Goal: Book appointment/travel/reservation

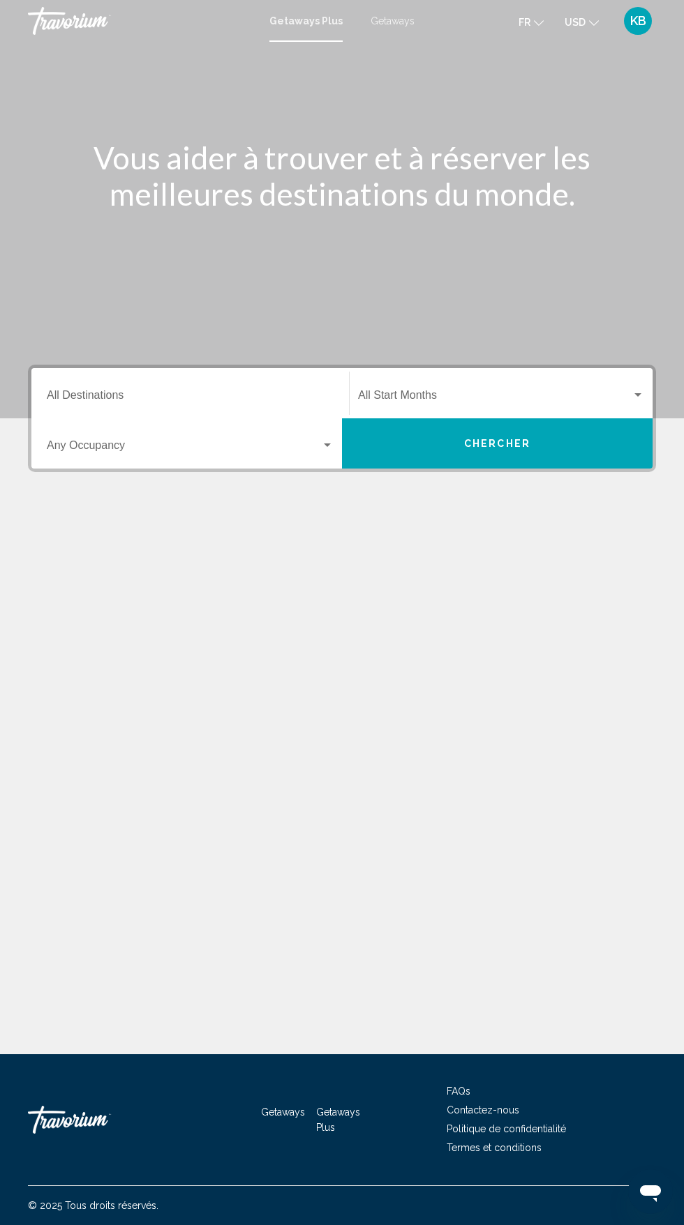
click at [180, 395] on input "Destination All Destinations" at bounding box center [190, 398] width 287 height 13
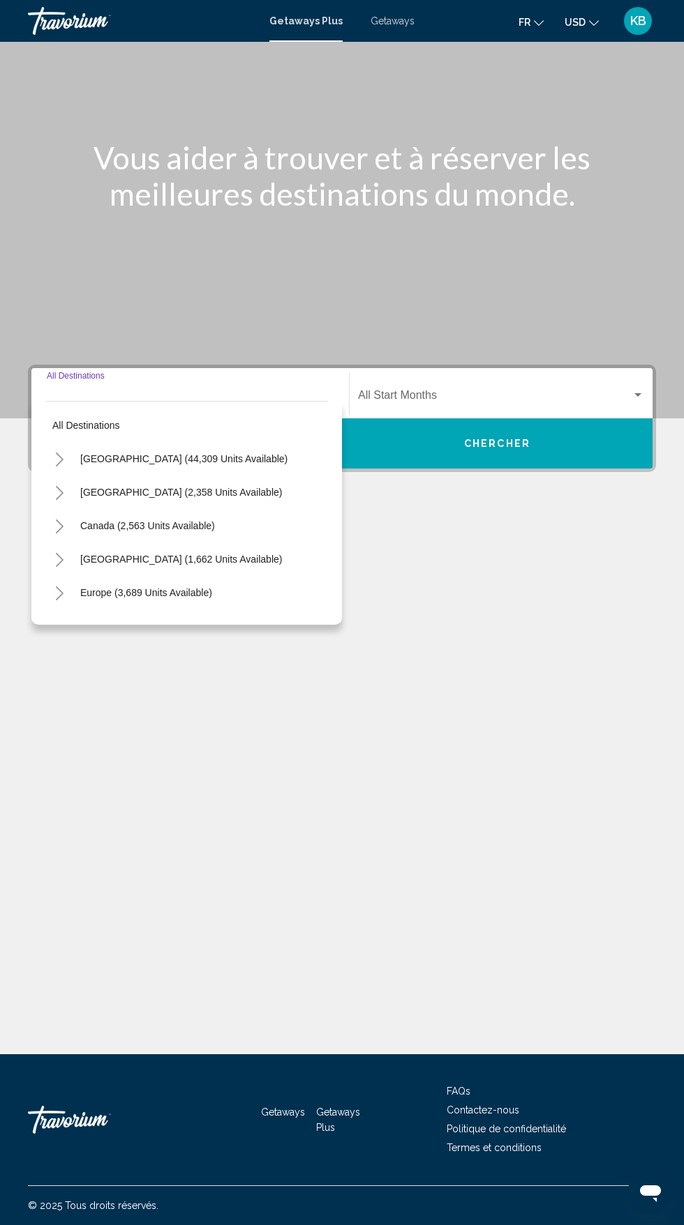
scroll to position [106, 0]
click at [167, 392] on input "Destination All Destinations" at bounding box center [190, 398] width 287 height 13
click at [189, 487] on span "[GEOGRAPHIC_DATA] (2,358 units available)" at bounding box center [181, 492] width 202 height 11
type input "**********"
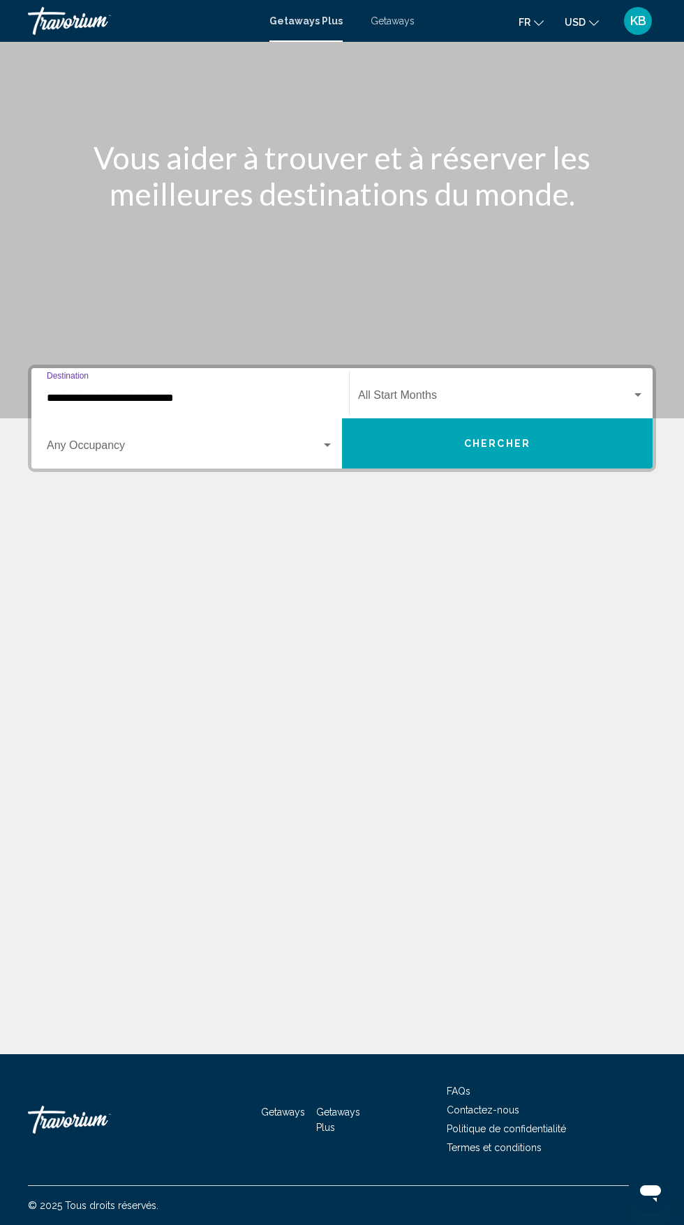
click at [327, 444] on div "Search widget" at bounding box center [327, 445] width 7 height 3
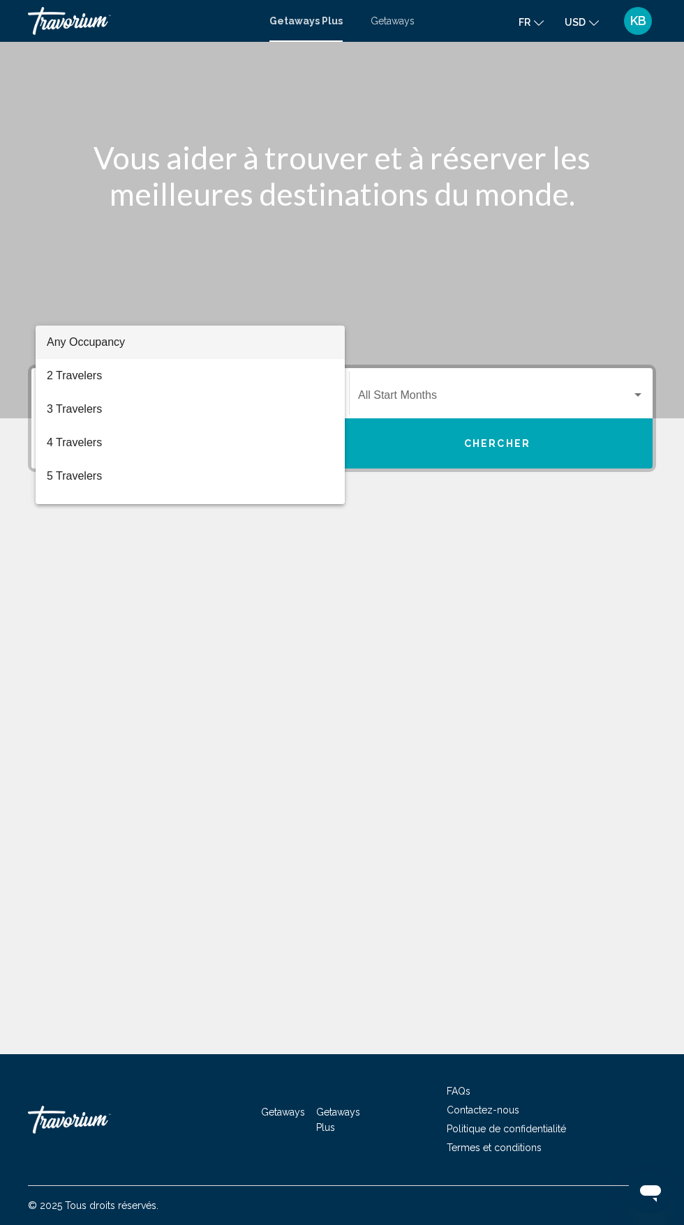
click at [298, 333] on span "Any Occupancy" at bounding box center [190, 342] width 287 height 33
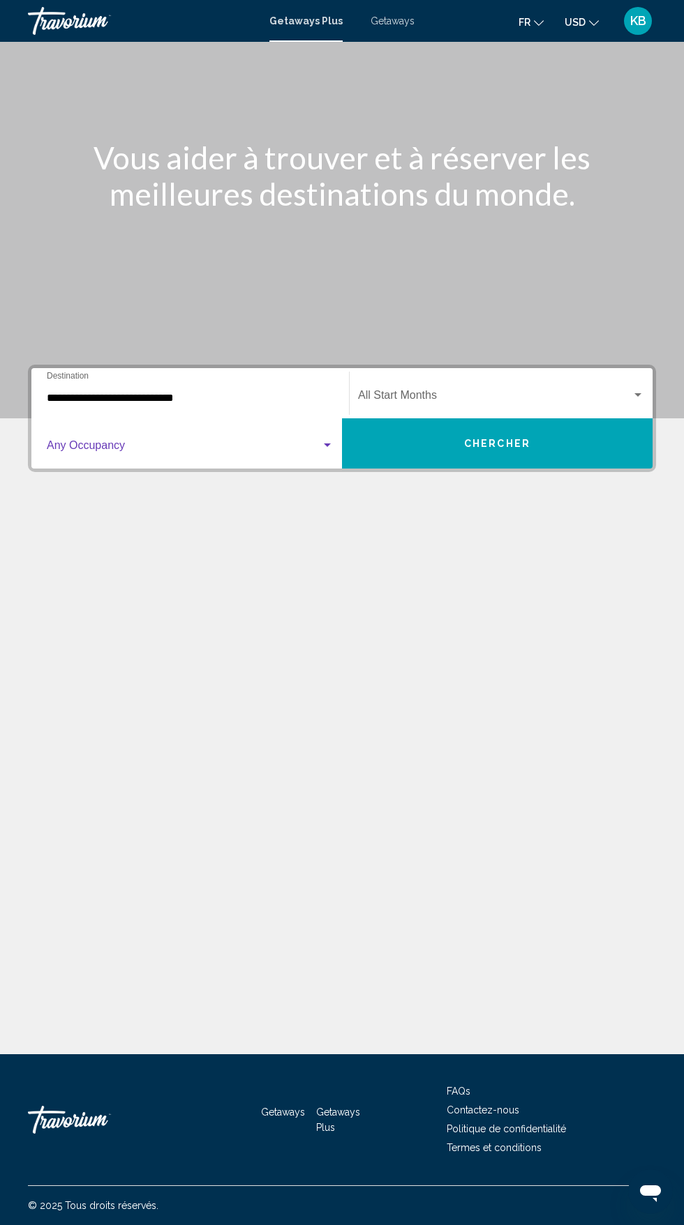
click at [327, 444] on div "Search widget" at bounding box center [327, 445] width 7 height 3
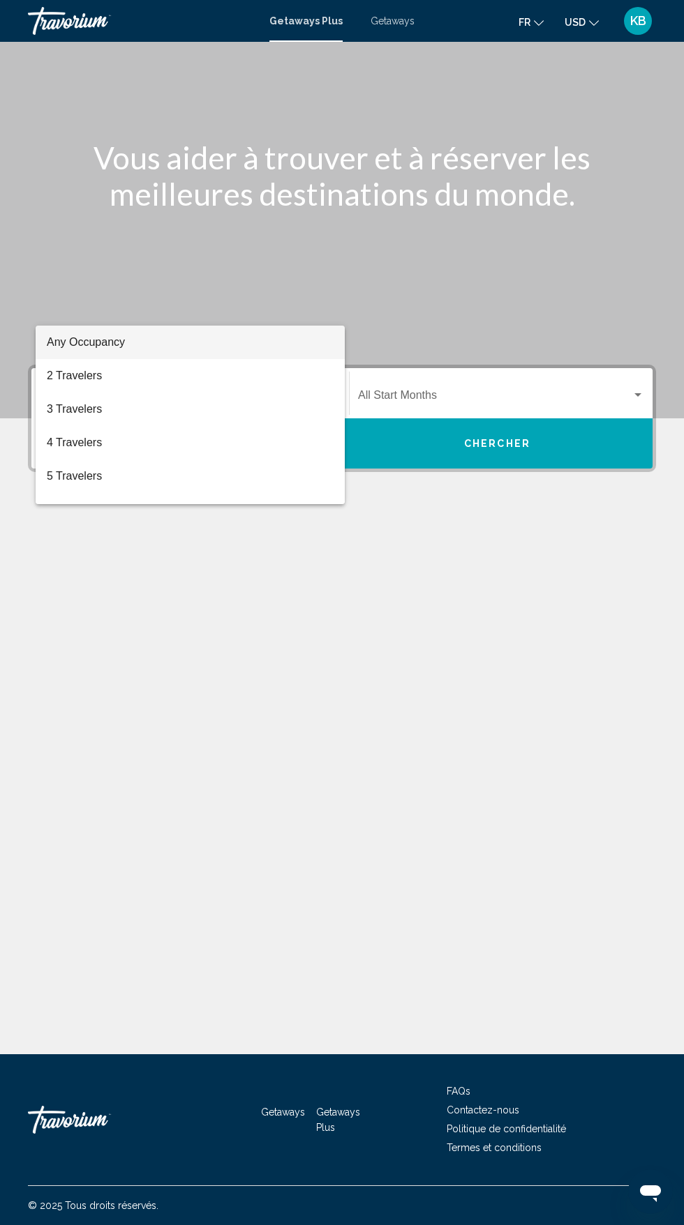
click at [522, 278] on div at bounding box center [342, 612] width 684 height 1225
